Goal: Transaction & Acquisition: Purchase product/service

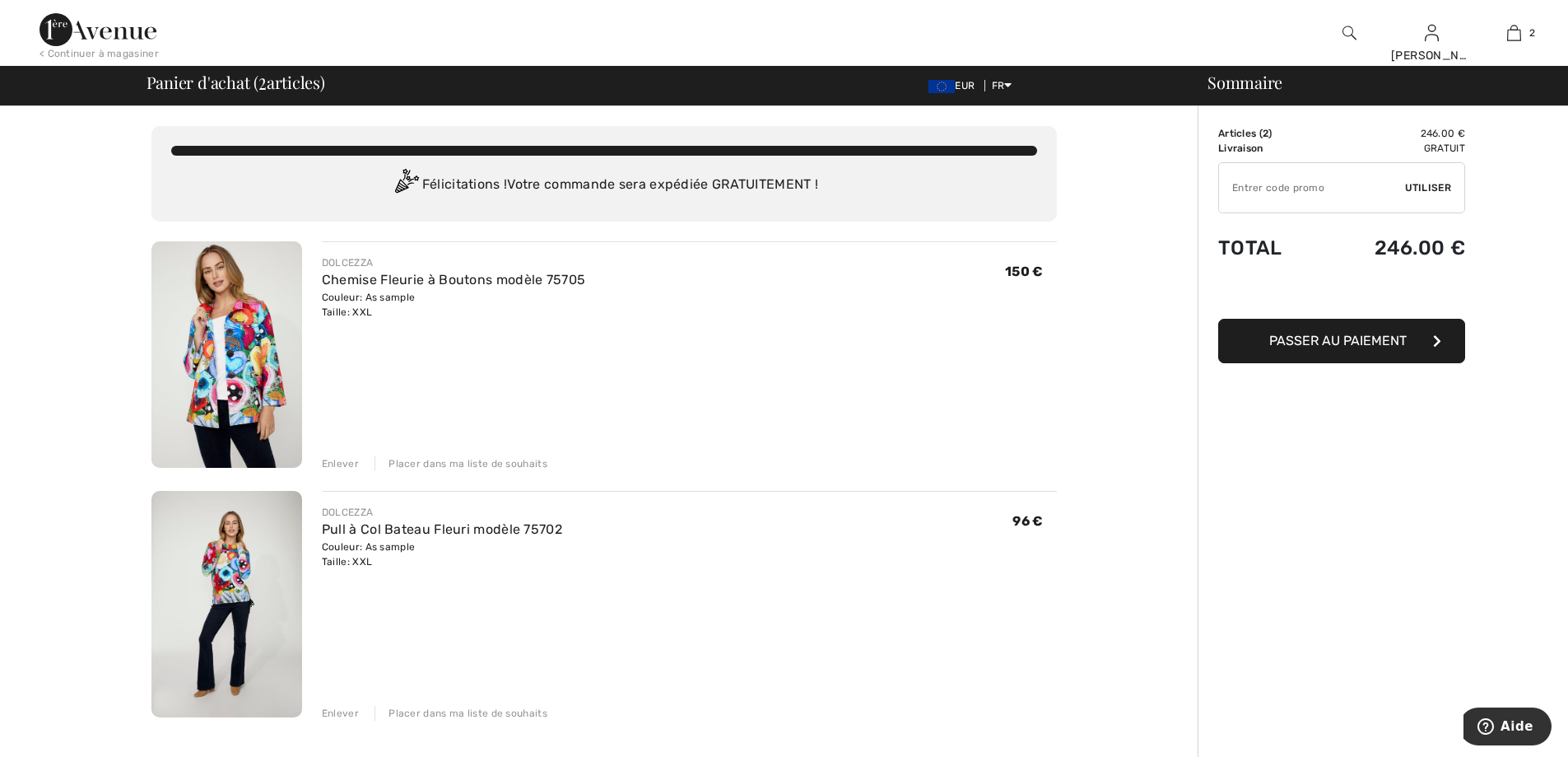
click at [1352, 341] on span "Passer au paiement" at bounding box center [1338, 340] width 138 height 15
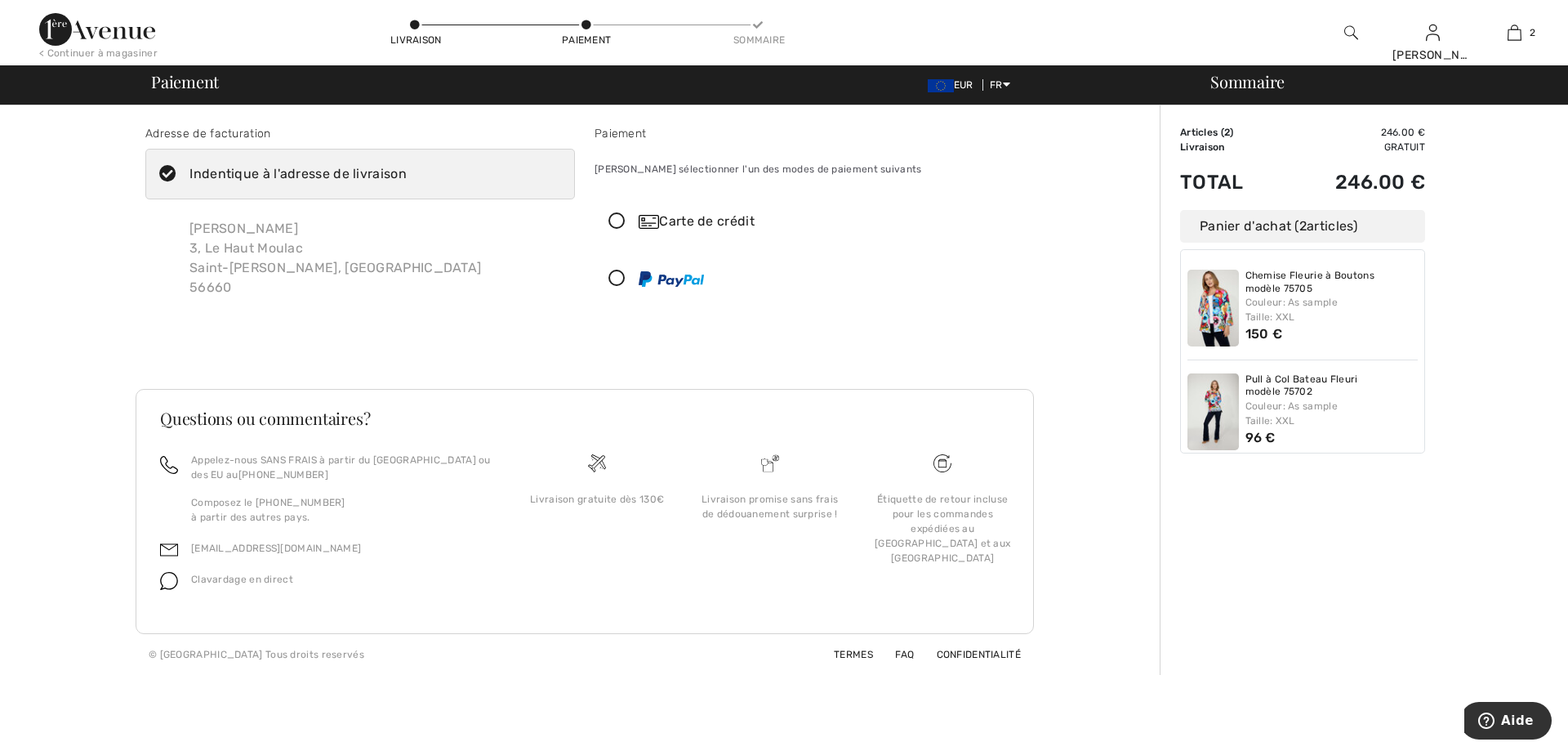
click at [618, 221] on icon at bounding box center [618, 221] width 44 height 17
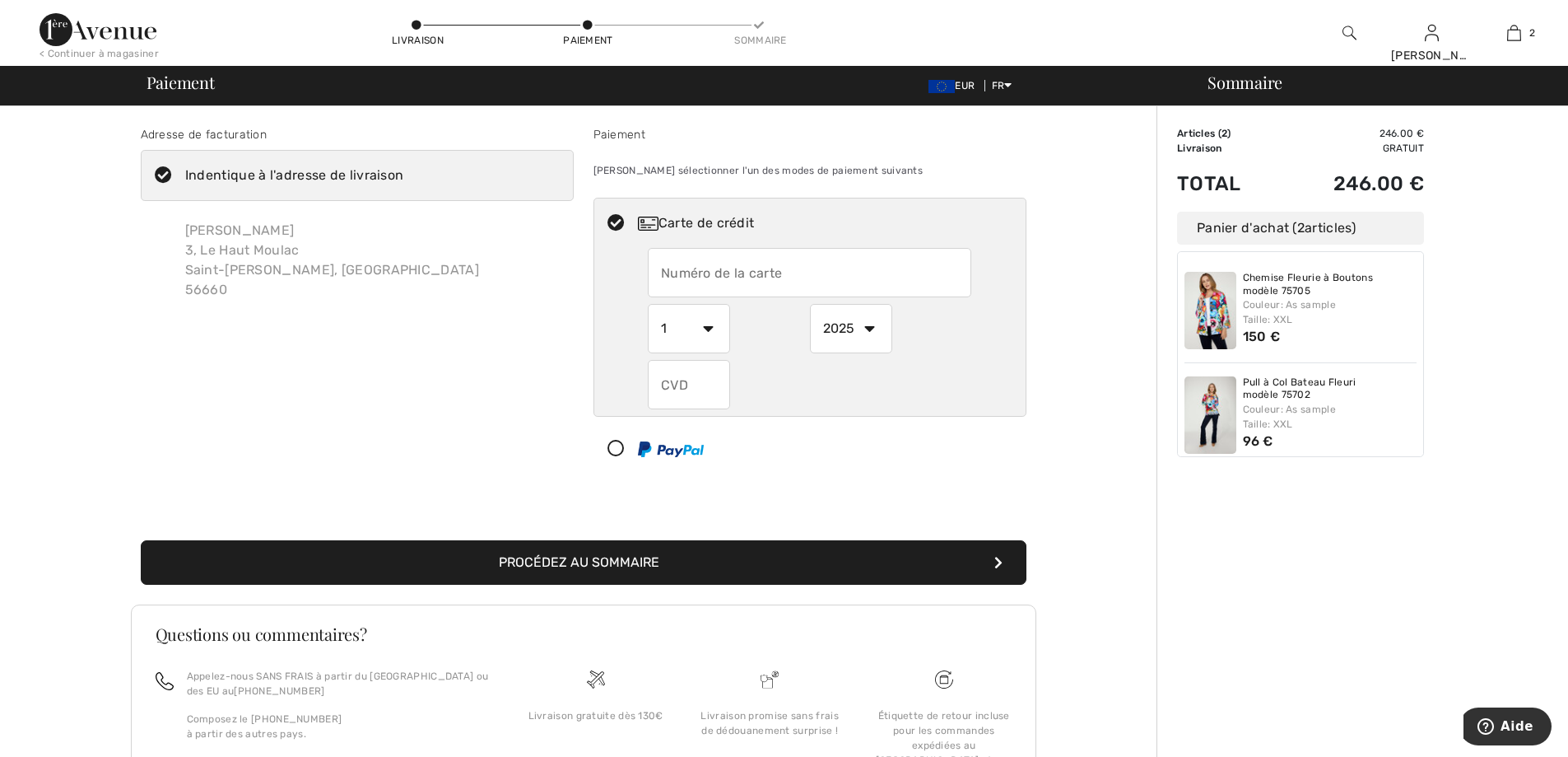
click at [726, 272] on input "text" at bounding box center [809, 273] width 324 height 50
type input "5131626001962524"
click at [870, 327] on select "2025 2026 2027 2028 2029 2030 2031 2032 2033 2034 2035" at bounding box center [852, 329] width 82 height 50
select select "2028"
click at [810, 304] on select "2025 2026 2027 2028 2029 2030 2031 2032 2033 2034 2035" at bounding box center [852, 329] width 82 height 50
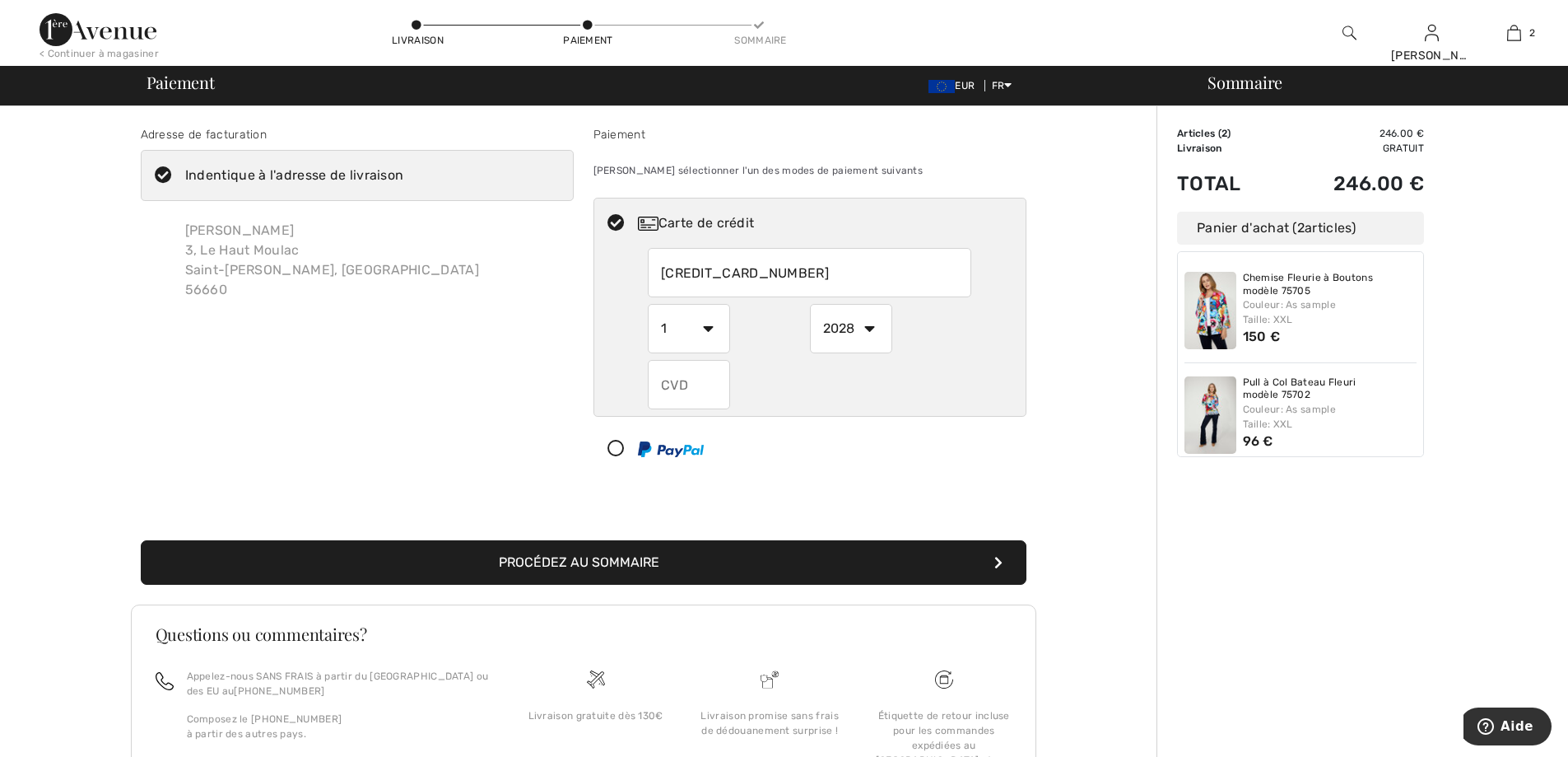
click at [666, 383] on input "text" at bounding box center [689, 385] width 82 height 50
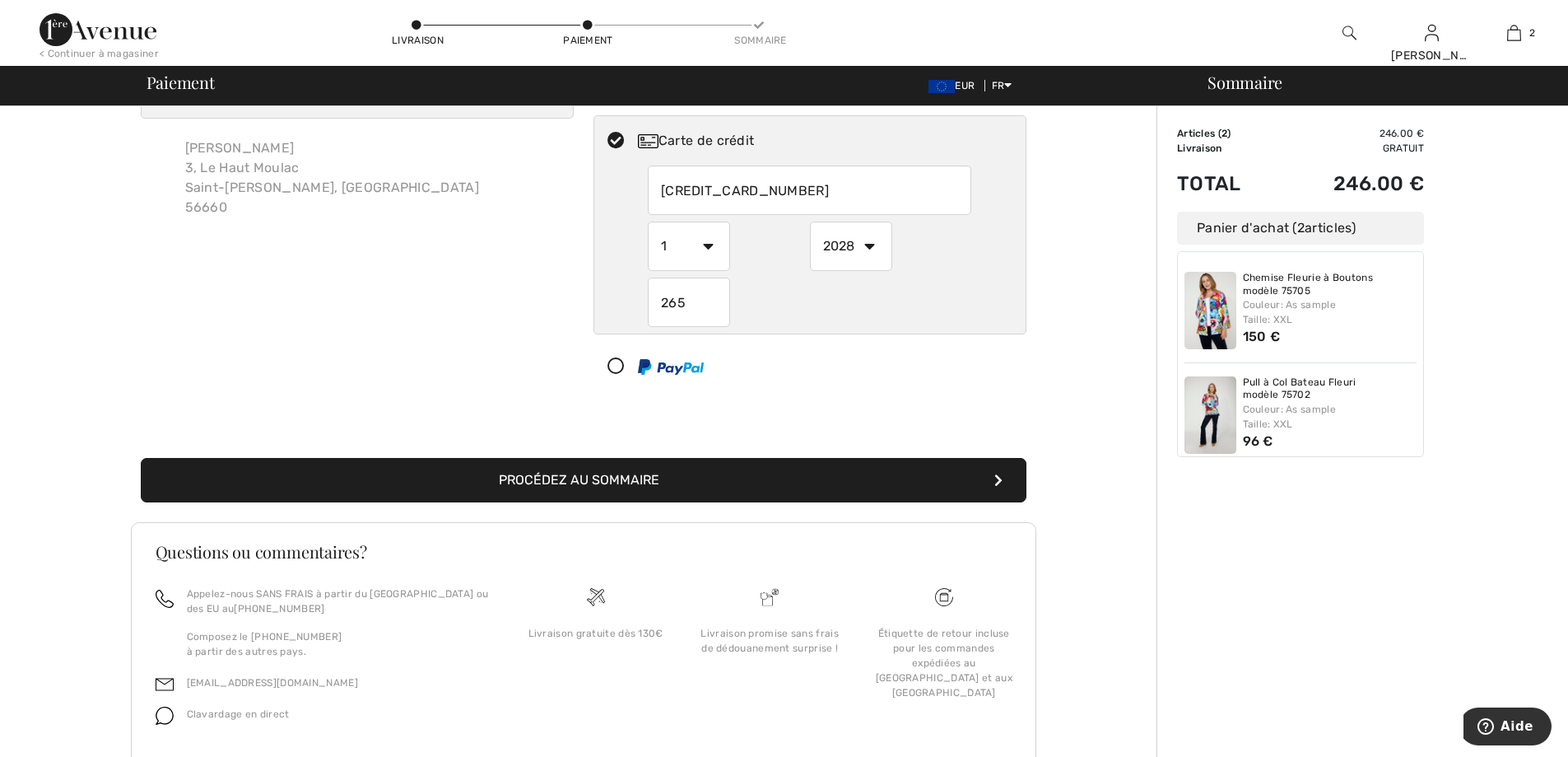
type input "265"
click at [648, 484] on button "Procédez au sommaire" at bounding box center [583, 480] width 886 height 44
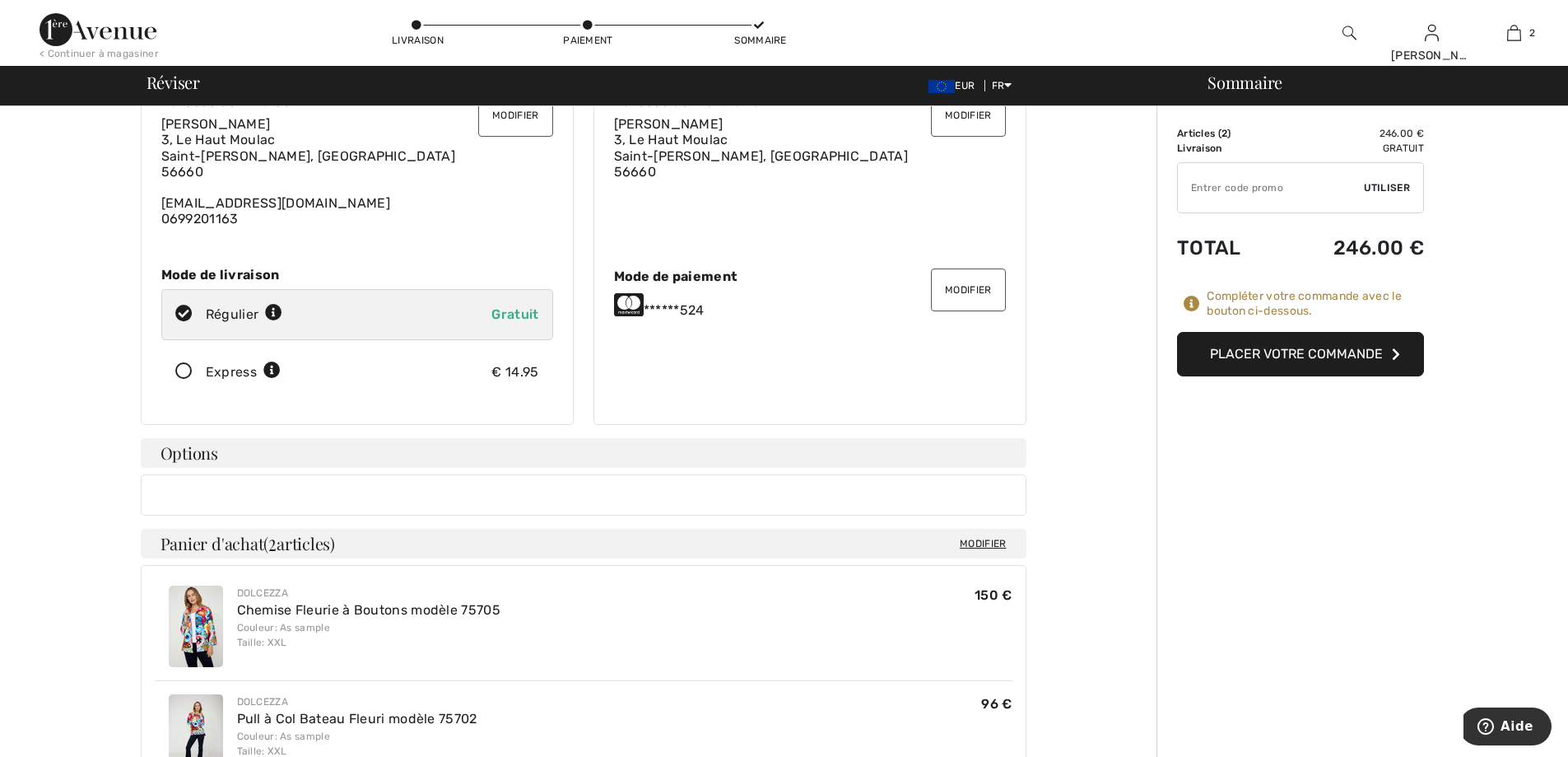
scroll to position [330, 0]
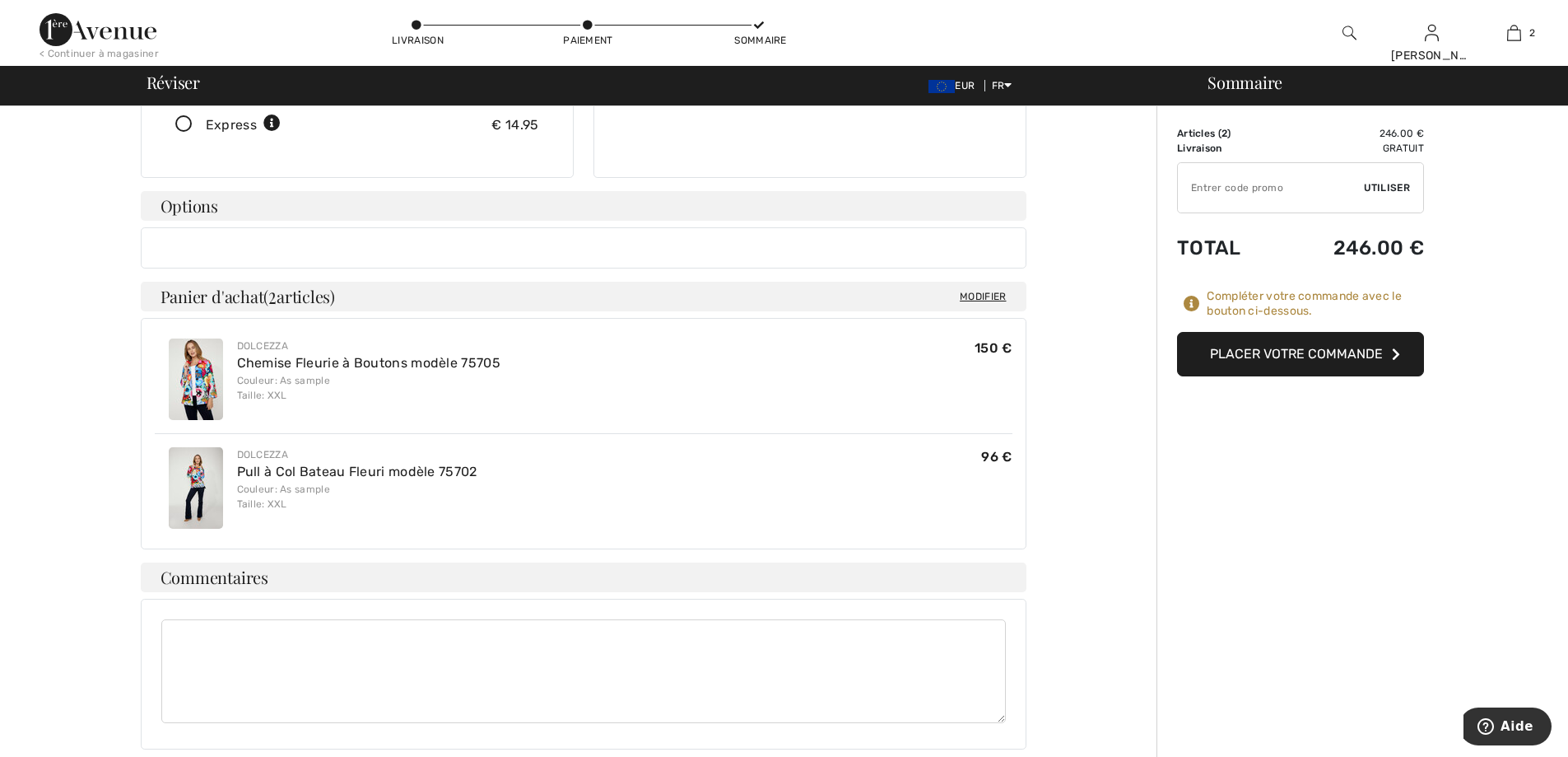
click at [1293, 351] on button "Placer votre commande" at bounding box center [1301, 354] width 247 height 44
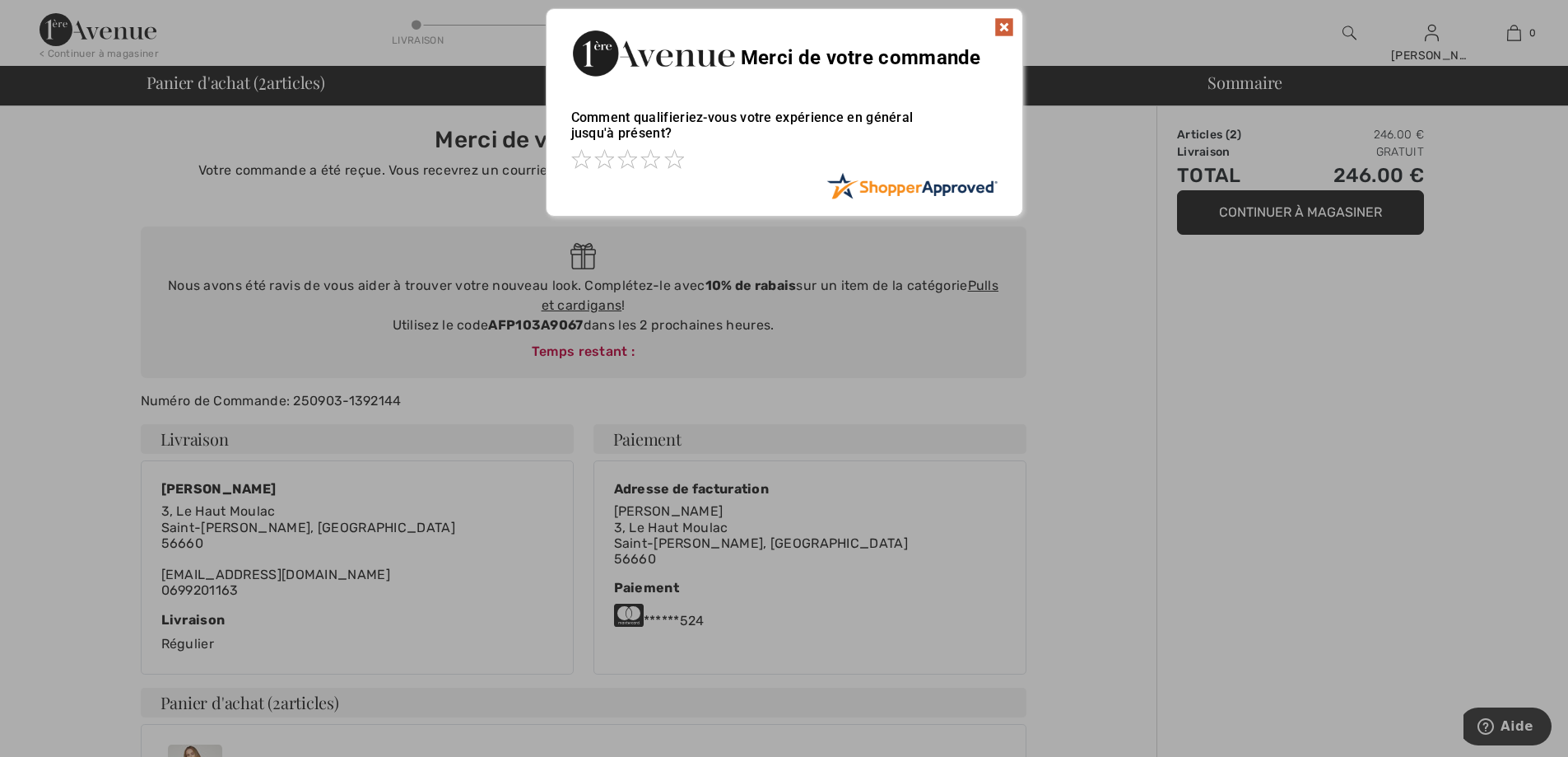
click at [1008, 20] on img at bounding box center [1004, 27] width 20 height 20
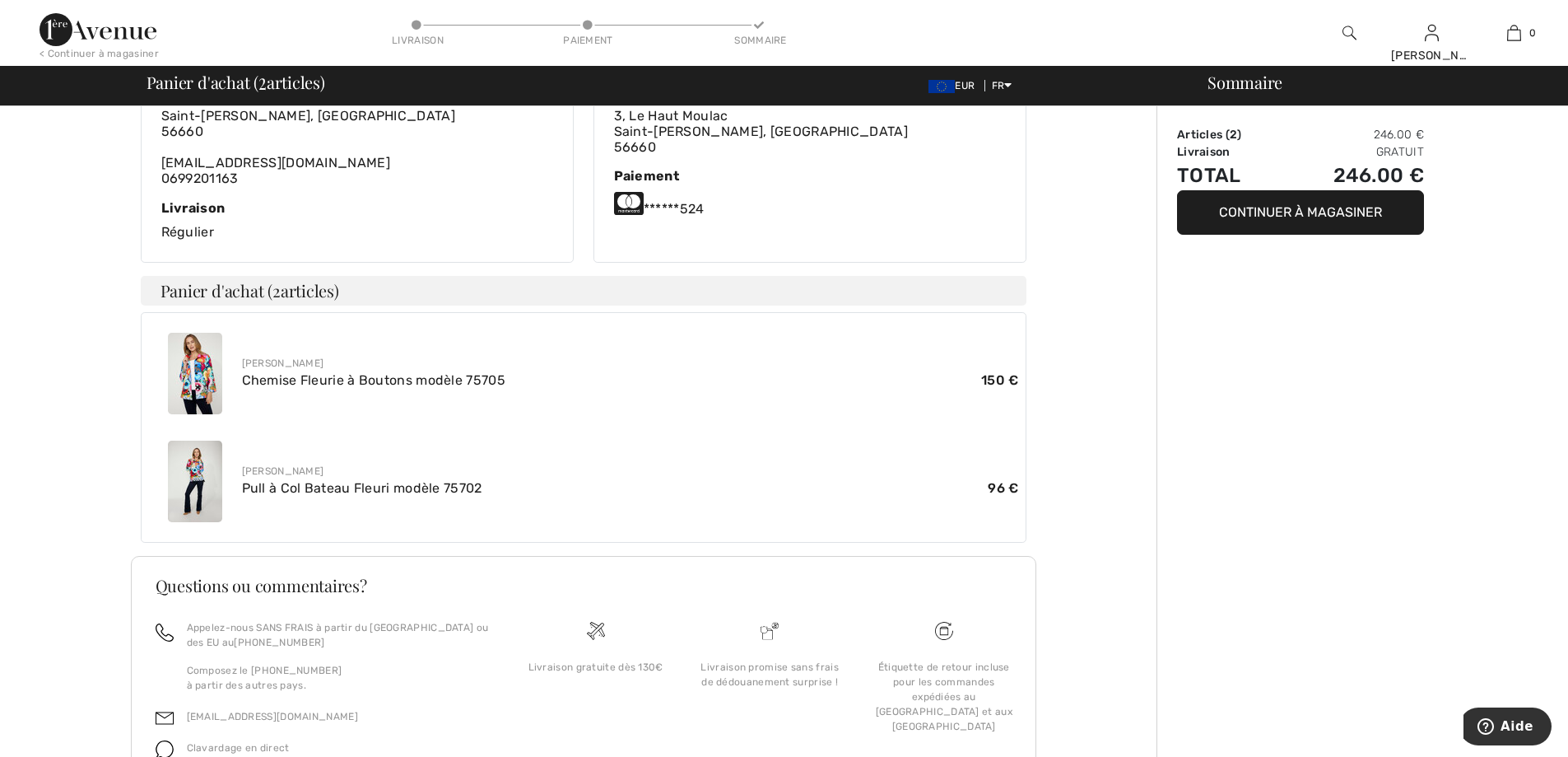
scroll to position [494, 0]
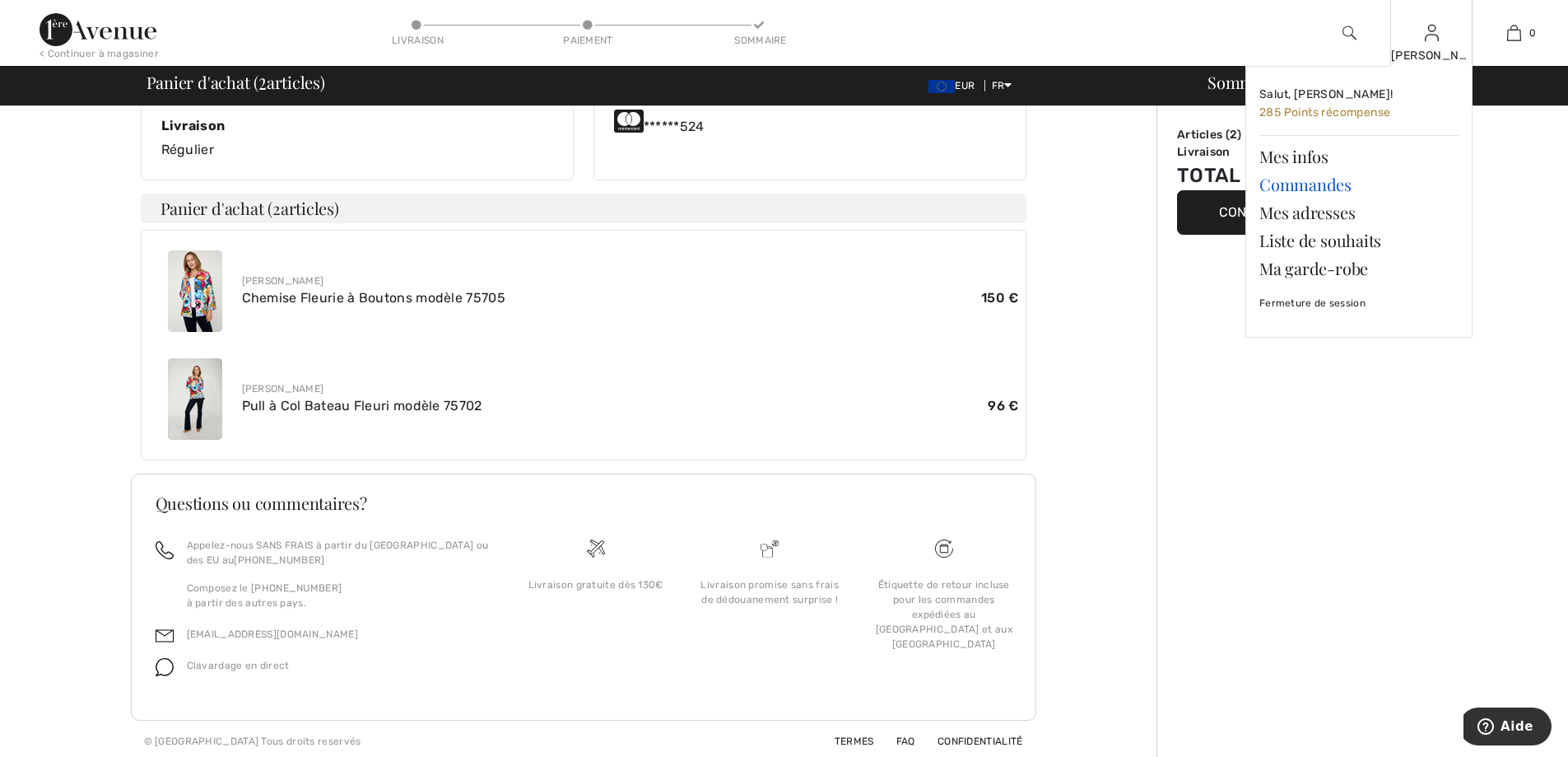
click at [1307, 188] on link "Commandes" at bounding box center [1359, 184] width 199 height 28
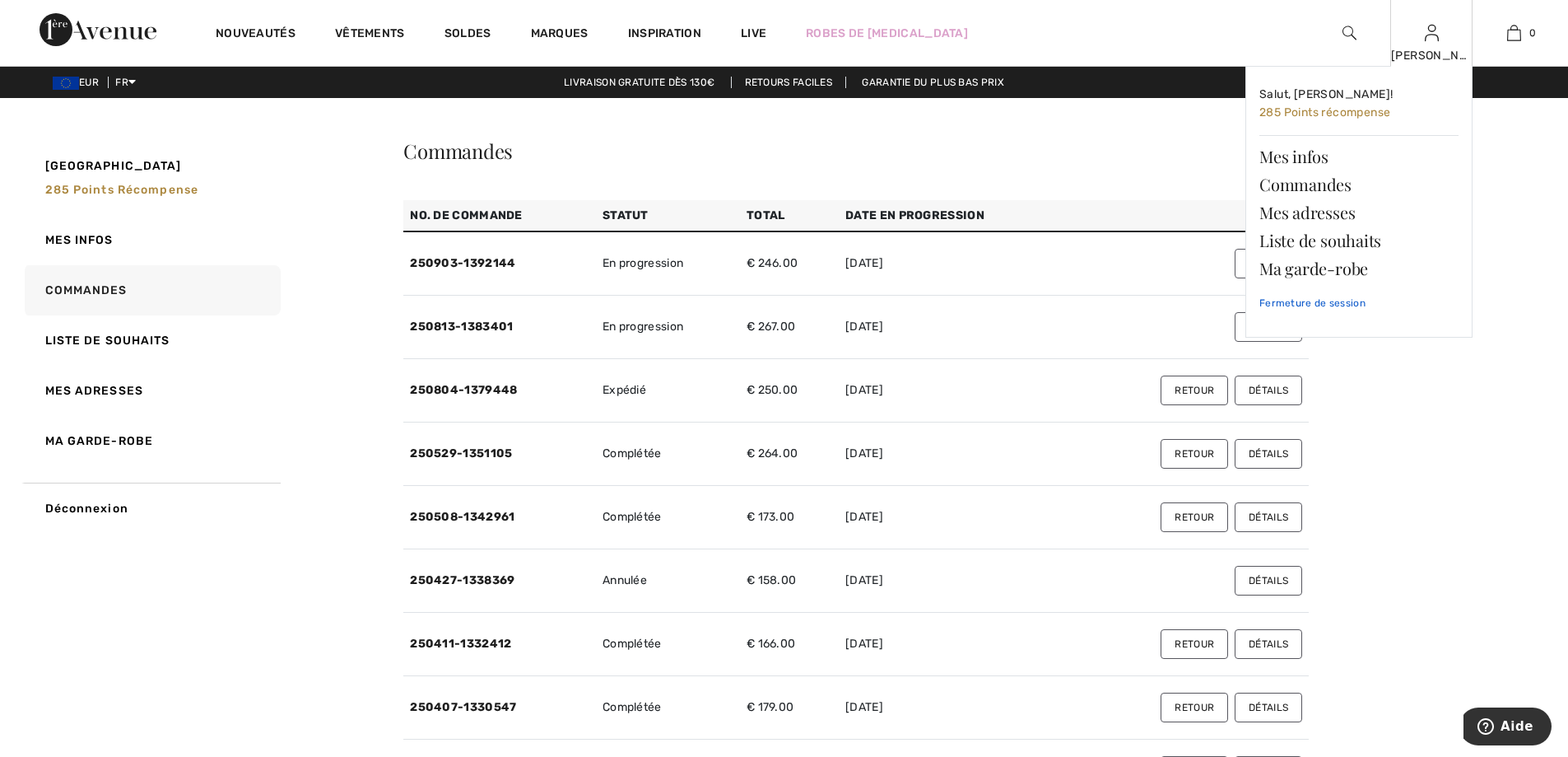
click at [1327, 302] on link "Fermeture de session" at bounding box center [1359, 303] width 199 height 41
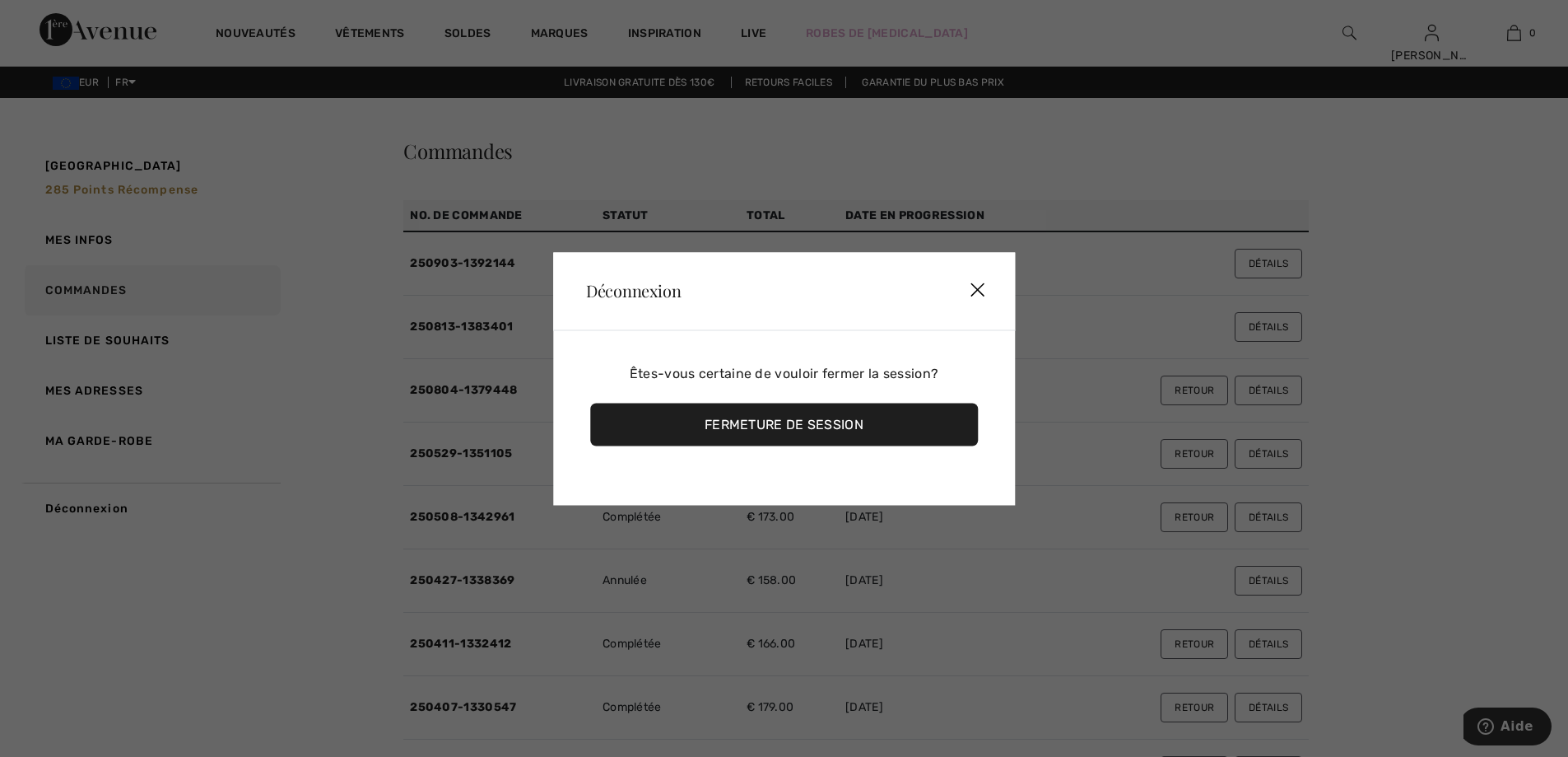
click at [831, 430] on div "Fermeture de session" at bounding box center [784, 424] width 388 height 43
